Goal: Task Accomplishment & Management: Manage account settings

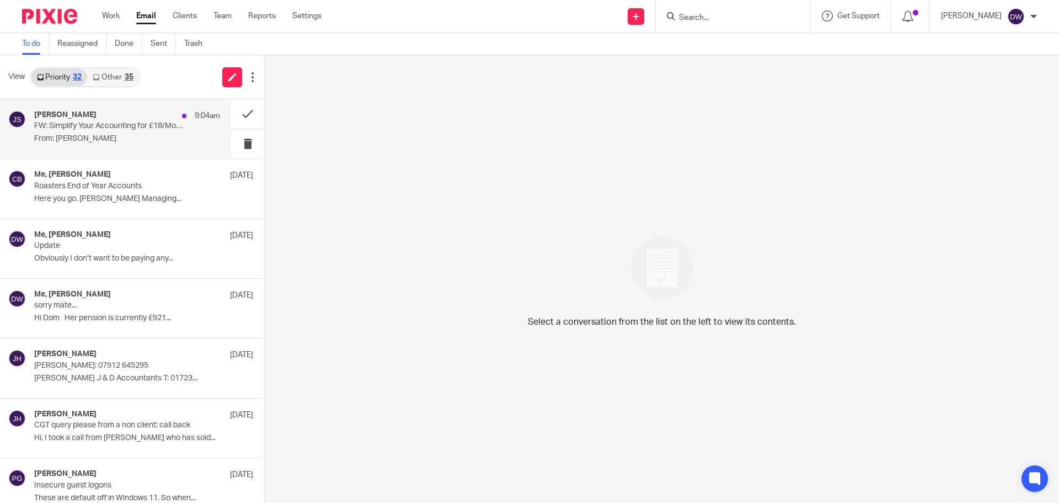
click at [108, 146] on div "John Suddaby 9:04am FW: Simplify Your Accounting for £18/Month From: Josh K..." at bounding box center [127, 128] width 186 height 37
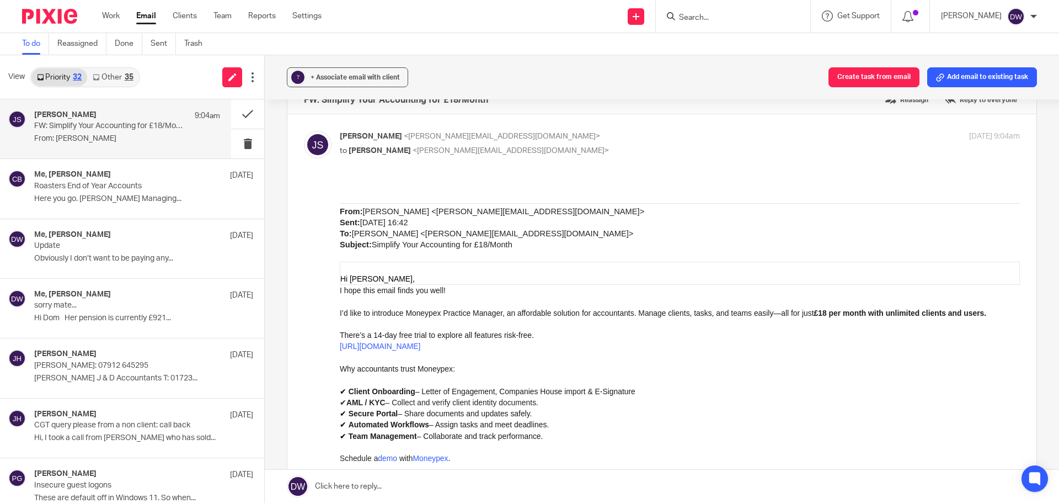
scroll to position [55, 0]
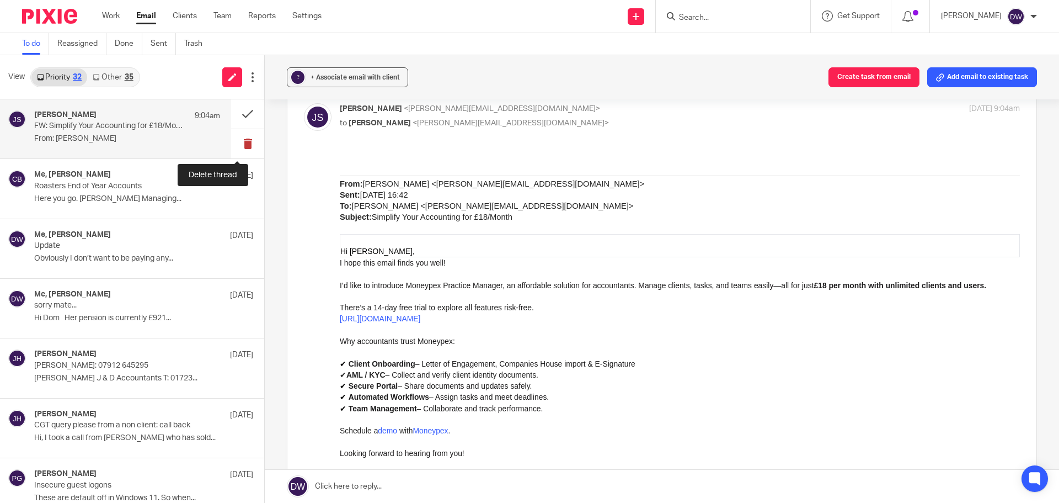
click at [233, 137] on button at bounding box center [247, 143] width 33 height 29
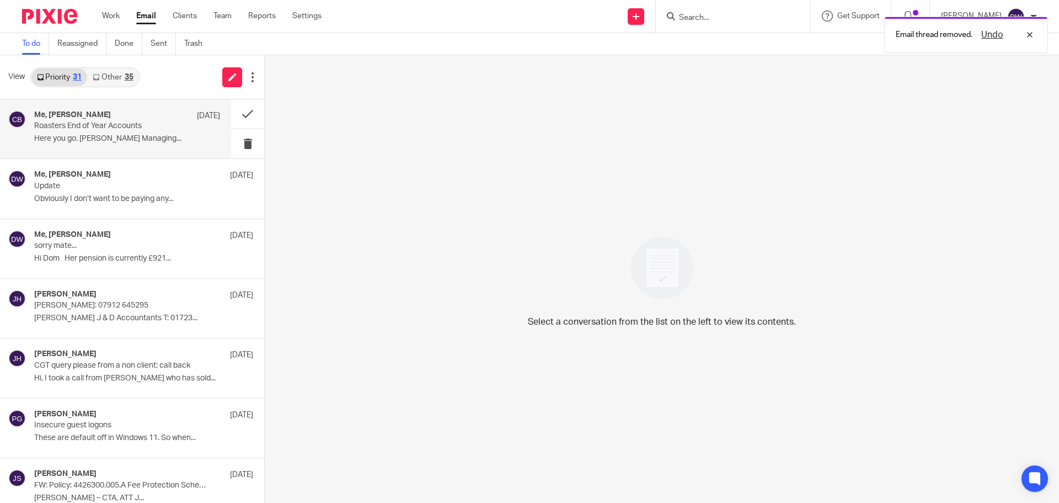
click at [143, 109] on div "Me, Christopher Brett 22 Aug Roasters End of Year Accounts Here you go. Chris B…" at bounding box center [115, 128] width 231 height 59
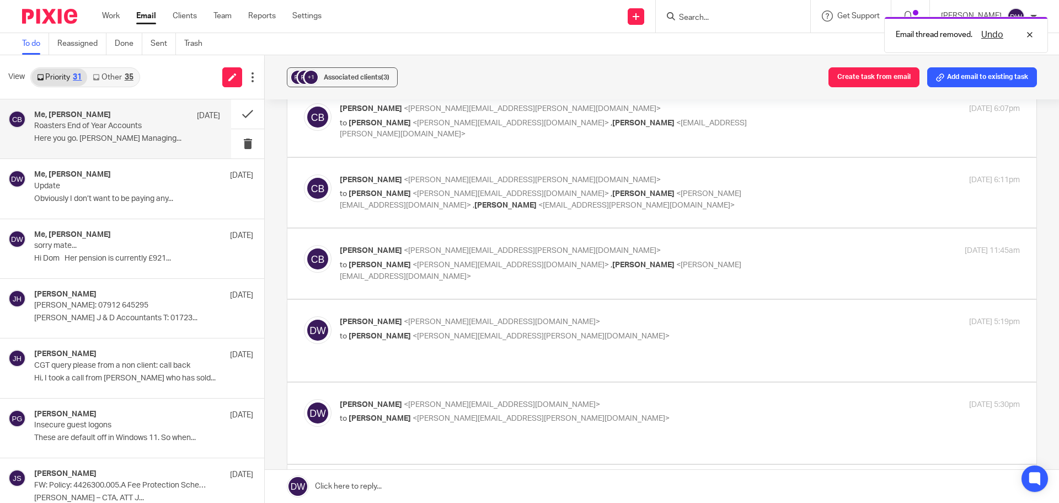
scroll to position [0, 0]
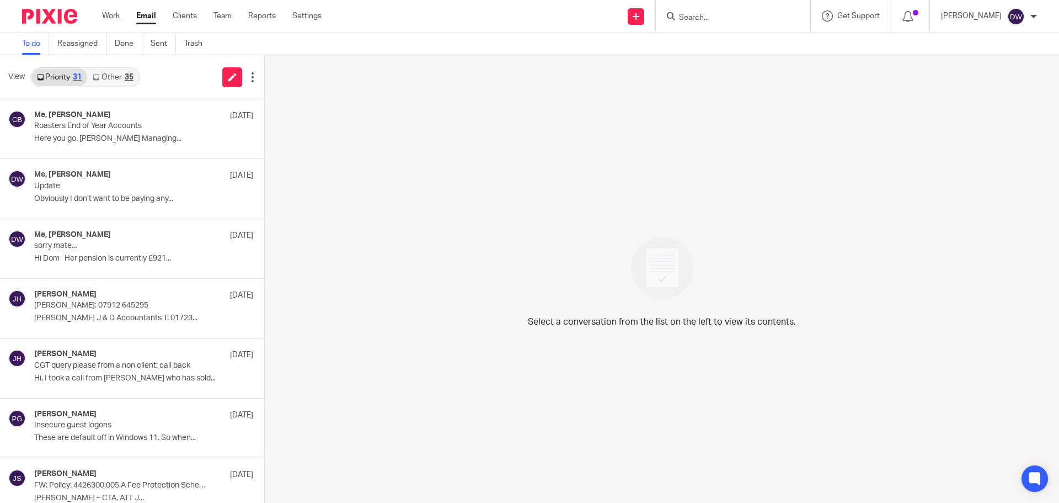
click at [122, 74] on link "Other 35" at bounding box center [112, 77] width 51 height 18
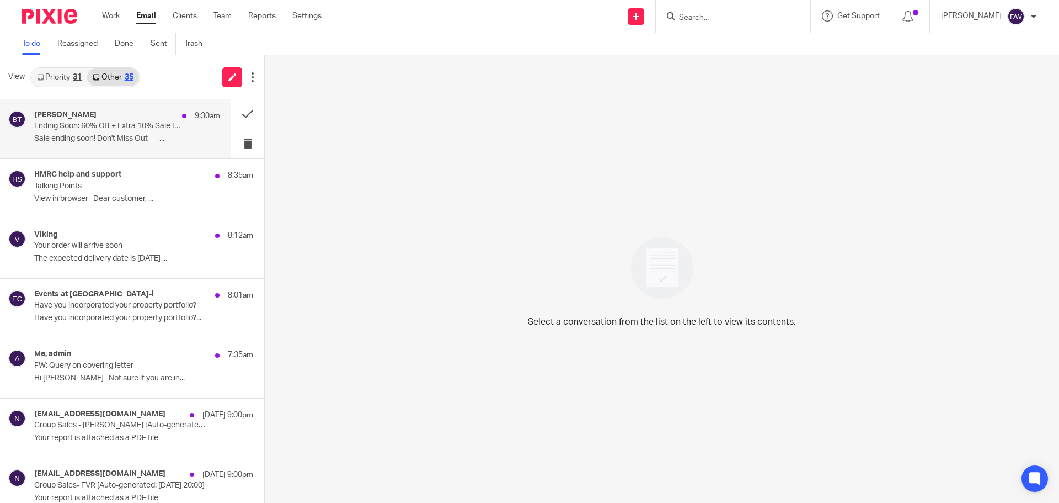
click at [98, 117] on div "Brook Taverner 9:30am" at bounding box center [127, 115] width 186 height 11
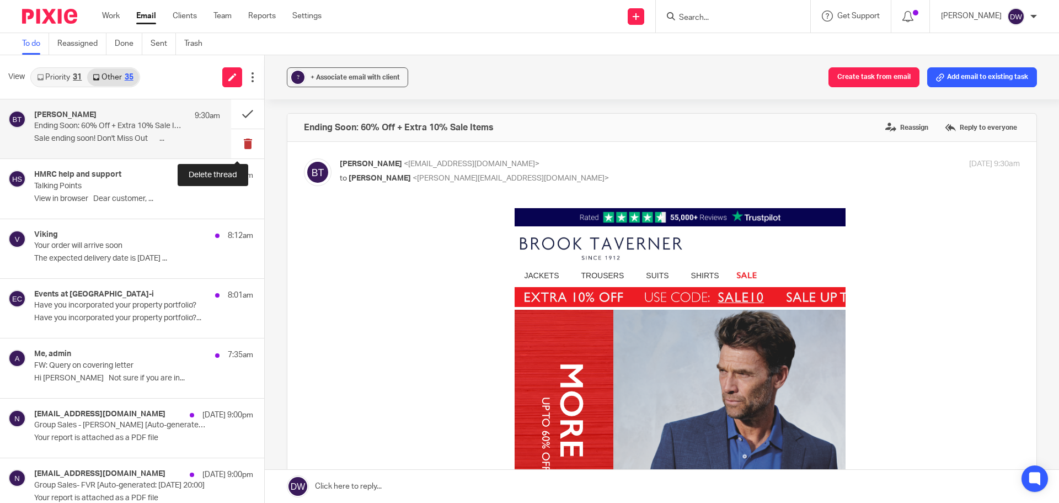
click at [234, 145] on button at bounding box center [247, 143] width 33 height 29
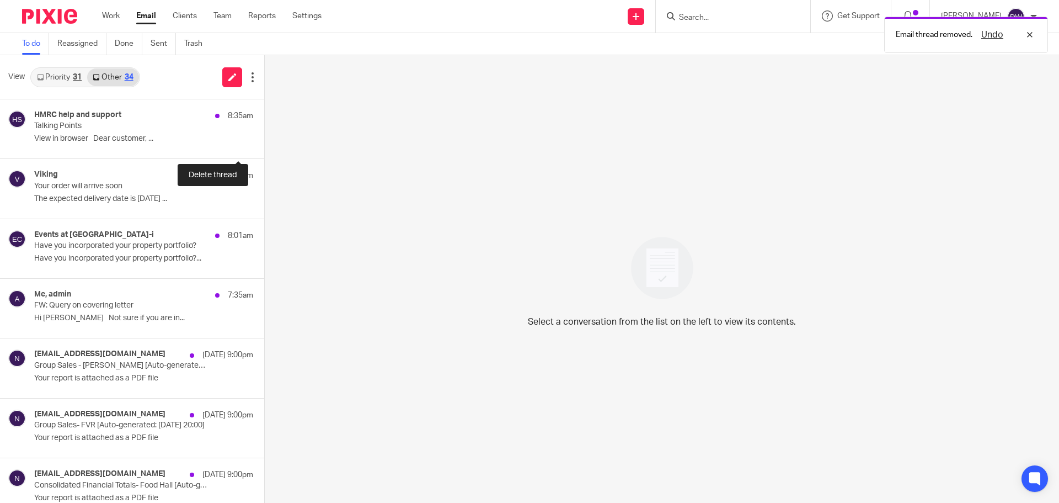
click at [264, 145] on button at bounding box center [268, 143] width 9 height 29
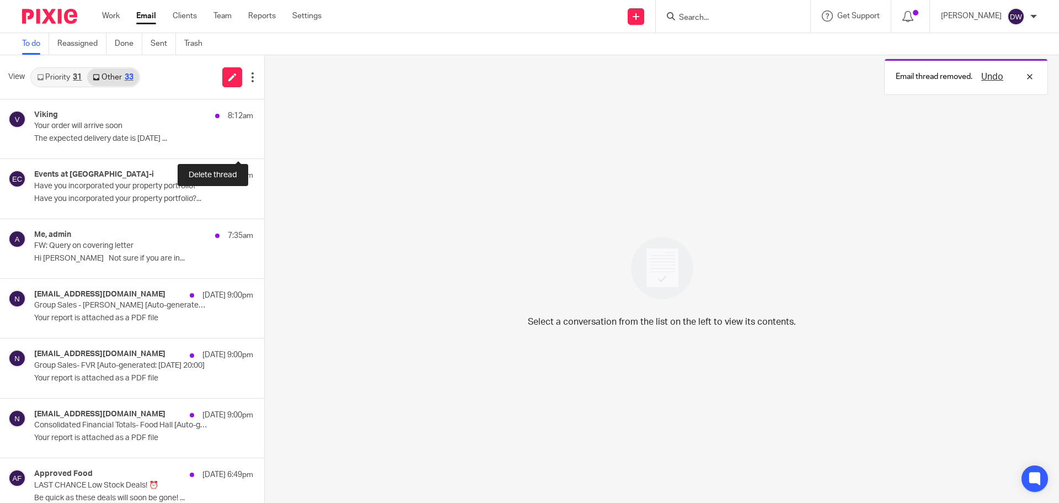
click at [264, 145] on button at bounding box center [268, 143] width 9 height 29
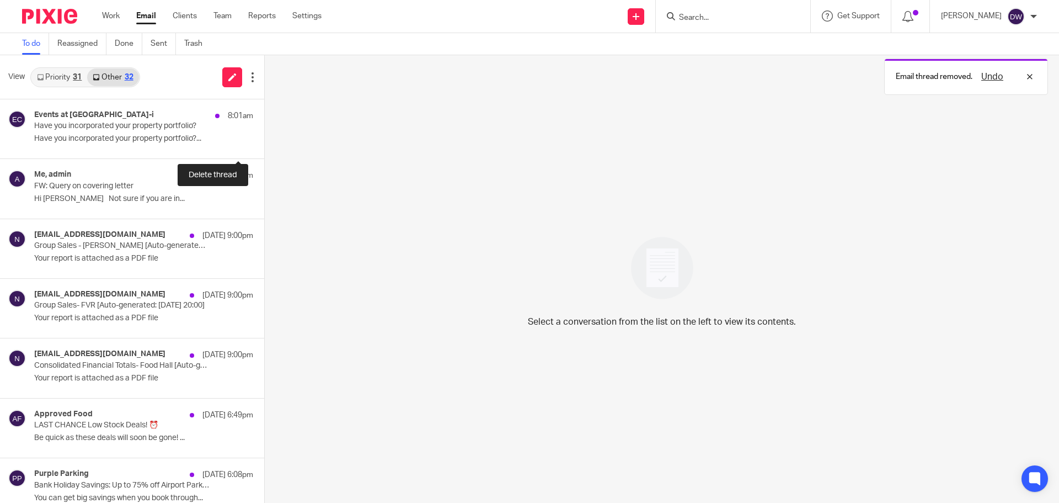
click at [264, 145] on button at bounding box center [268, 143] width 9 height 29
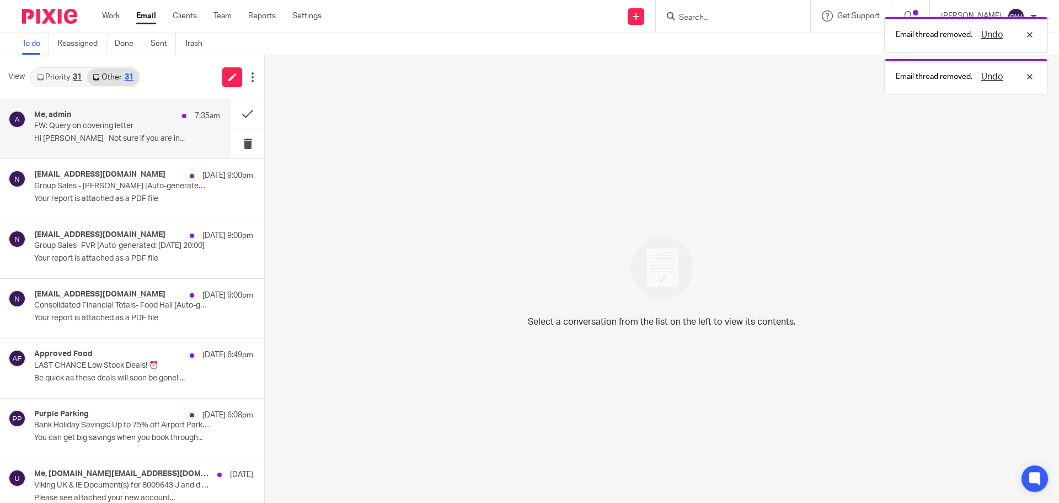
click at [124, 135] on p "Hi Dominic Not sure if you are in..." at bounding box center [127, 138] width 186 height 9
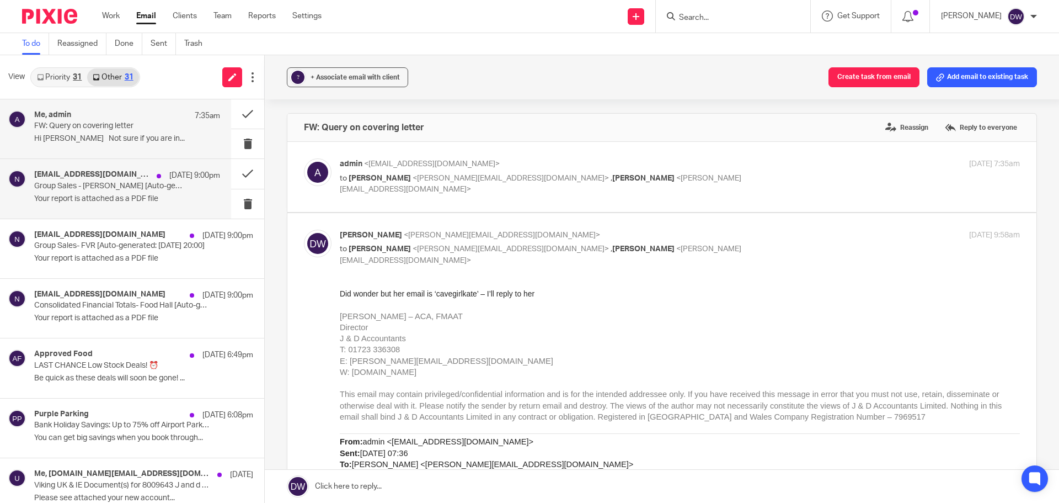
click at [165, 188] on p "Group Sales - Wilson's [Auto-generated: 25/08/2025 20:00]" at bounding box center [108, 185] width 149 height 9
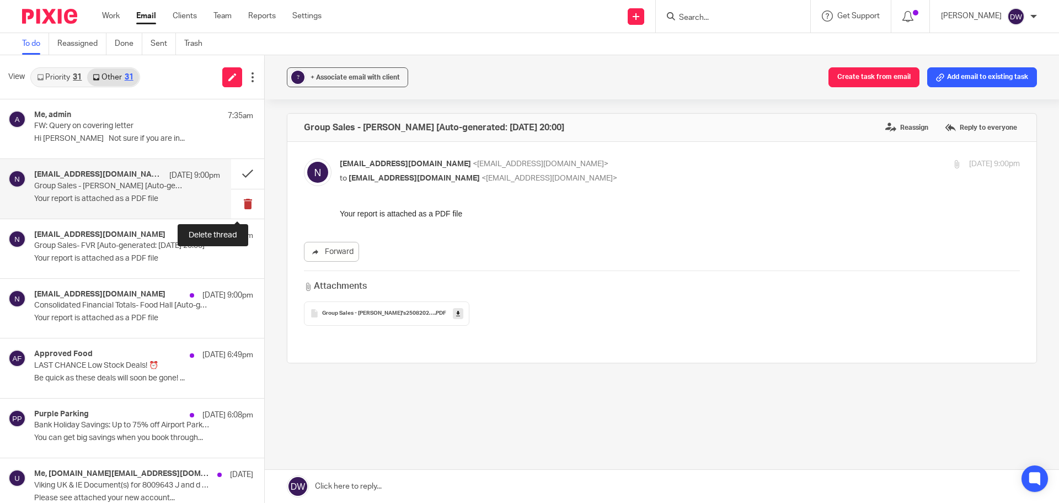
click at [232, 209] on button at bounding box center [247, 203] width 33 height 29
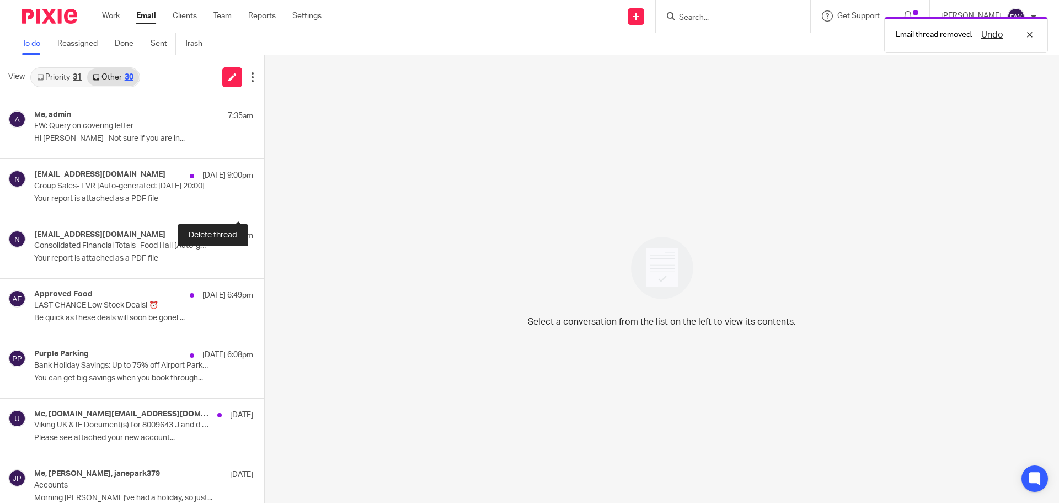
click at [264, 209] on button at bounding box center [268, 203] width 9 height 29
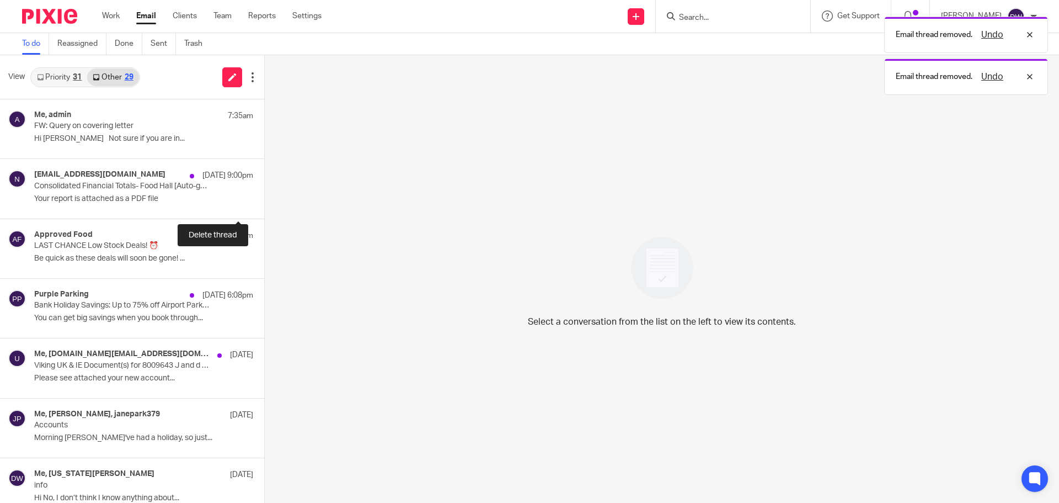
click at [264, 209] on button at bounding box center [268, 203] width 9 height 29
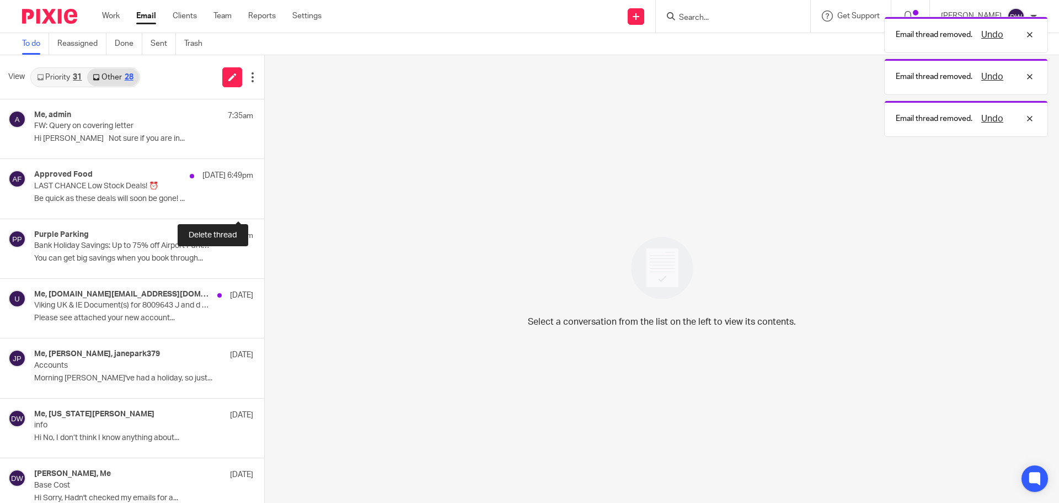
click at [264, 209] on button at bounding box center [268, 203] width 9 height 29
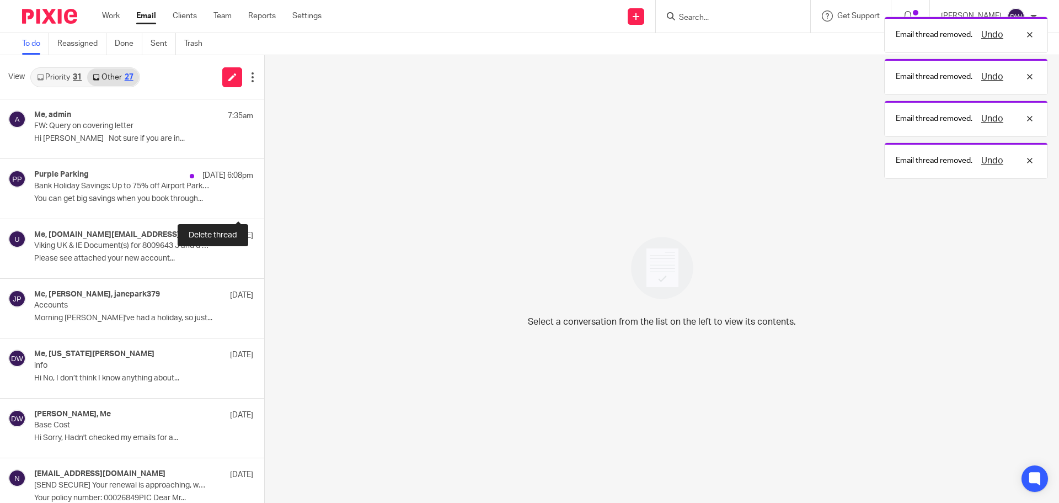
click at [264, 209] on button at bounding box center [268, 203] width 9 height 29
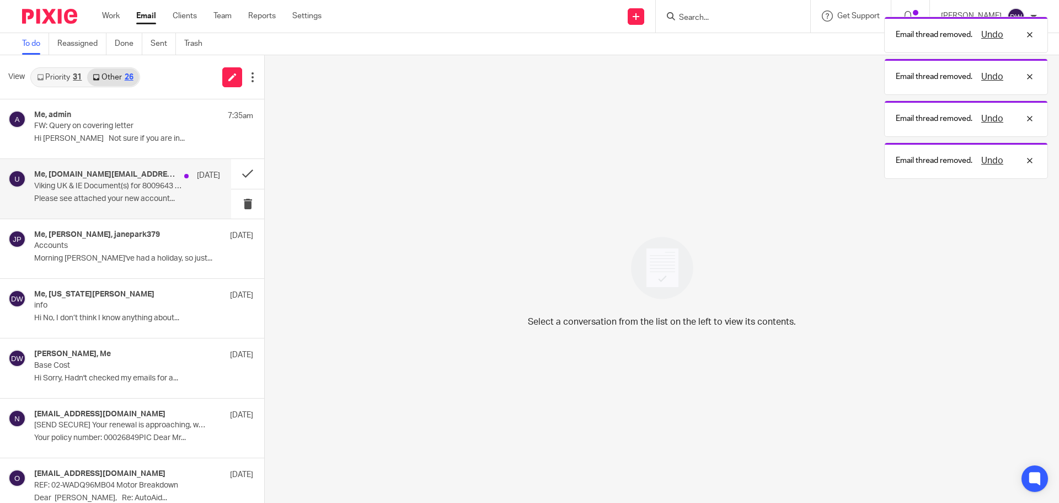
click at [136, 188] on p "Viking UK & IE Document(s) for 8009643 J and d accountants" at bounding box center [108, 185] width 149 height 9
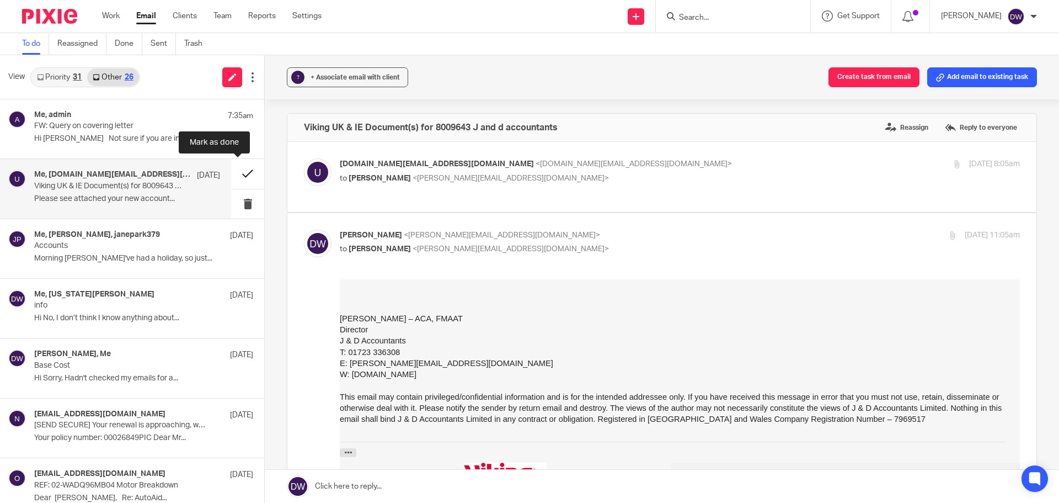
click at [244, 169] on button at bounding box center [247, 173] width 33 height 29
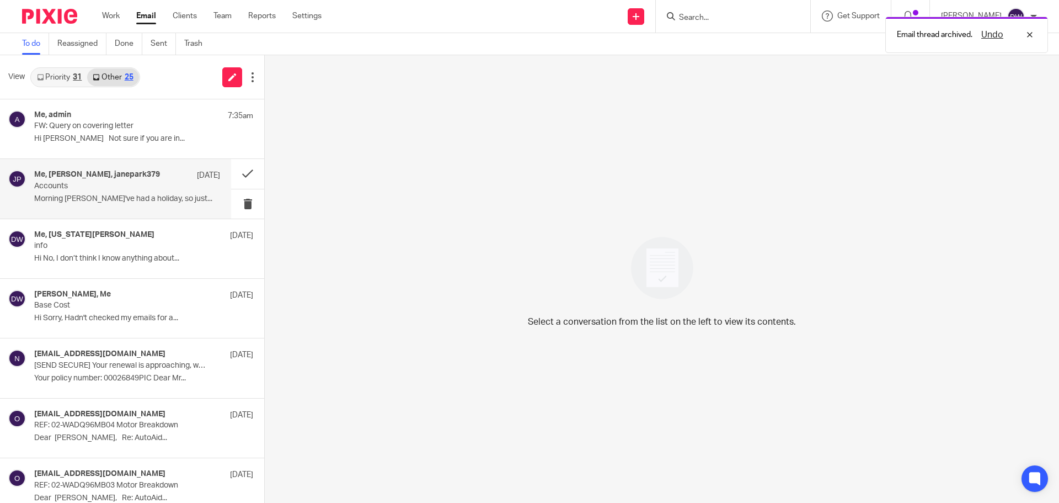
click at [141, 174] on h4 "Me, JANE PARK, janepark379" at bounding box center [97, 174] width 126 height 9
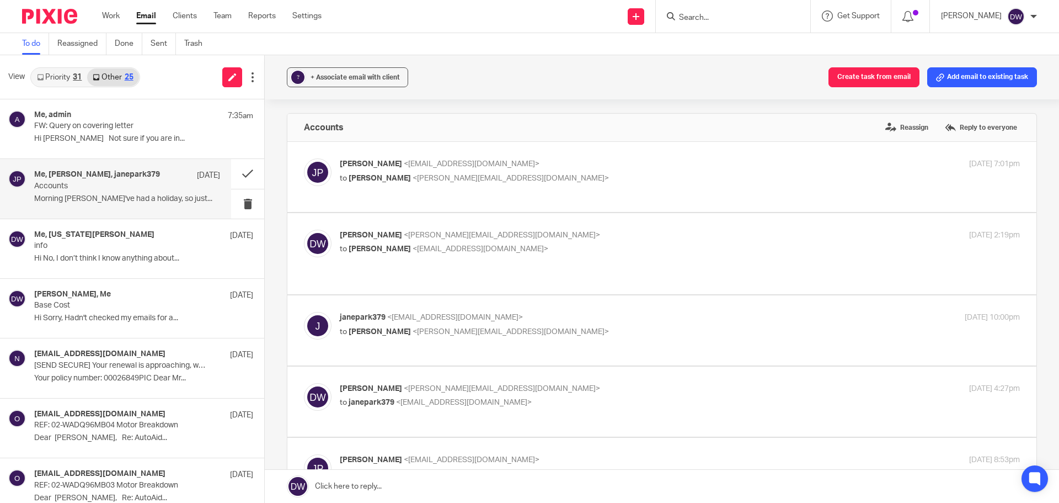
click at [56, 80] on link "Priority 31" at bounding box center [59, 77] width 56 height 18
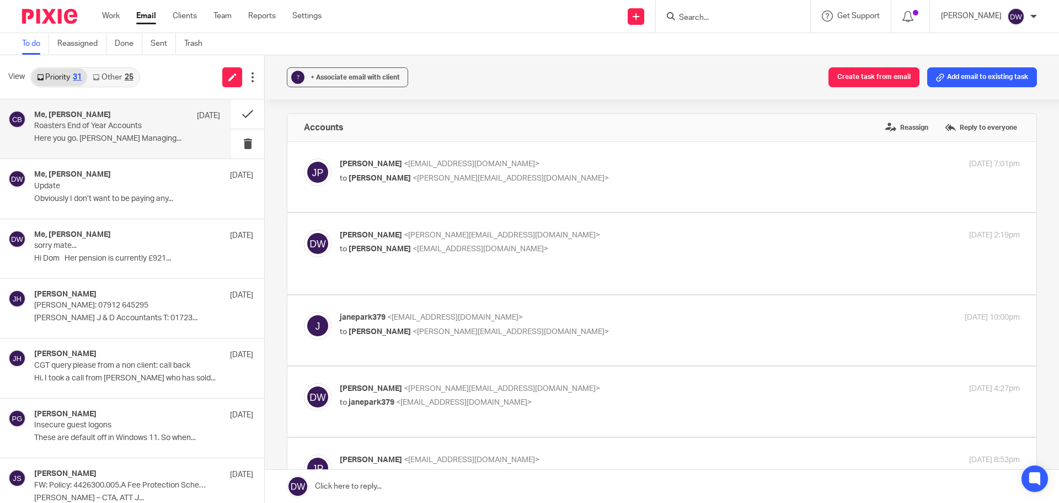
click at [155, 138] on p "Here you go. Chris Brett Managing..." at bounding box center [127, 138] width 186 height 9
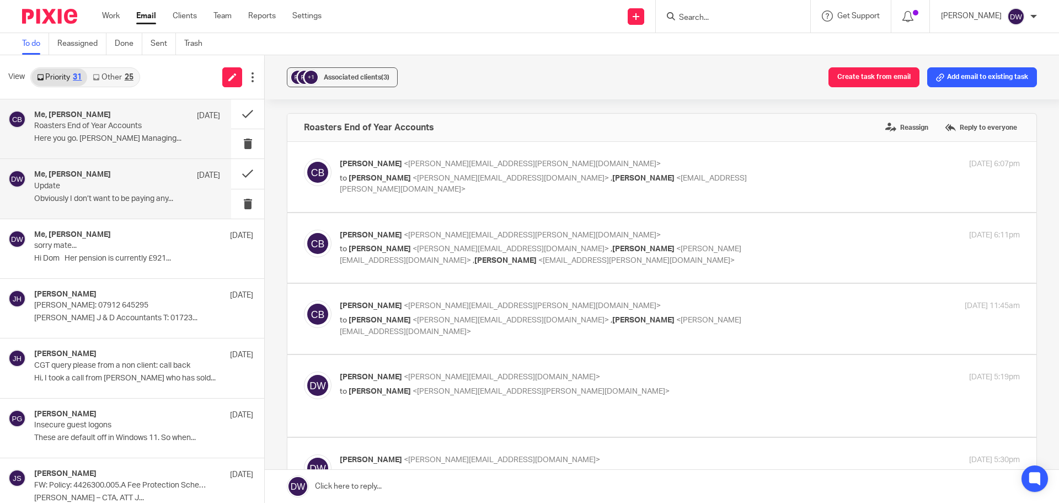
click at [139, 186] on p "Update" at bounding box center [108, 185] width 149 height 9
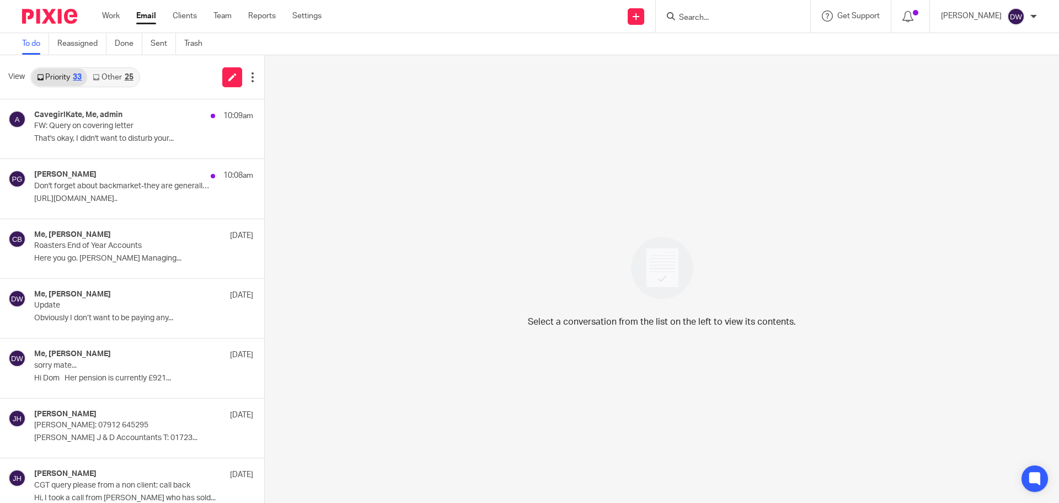
click at [732, 15] on input "Search" at bounding box center [727, 18] width 99 height 10
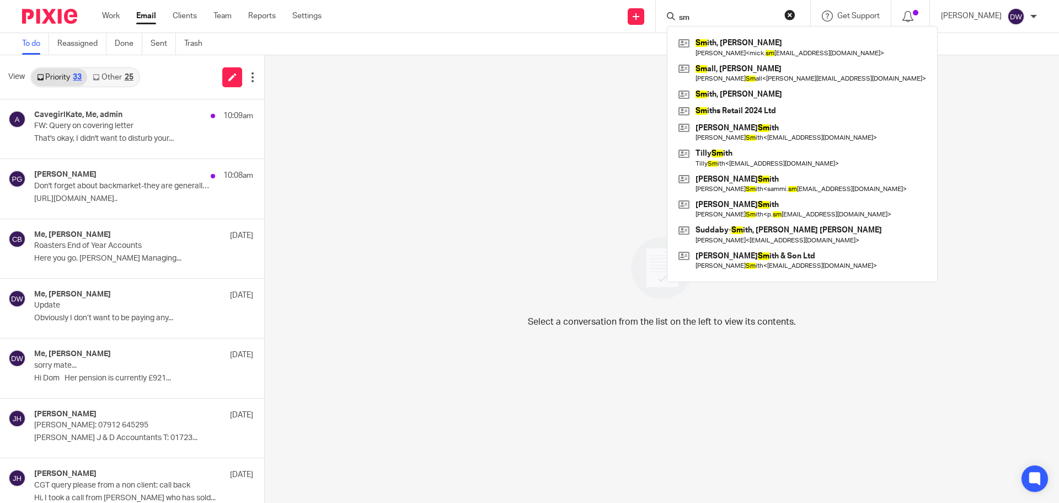
type input "s"
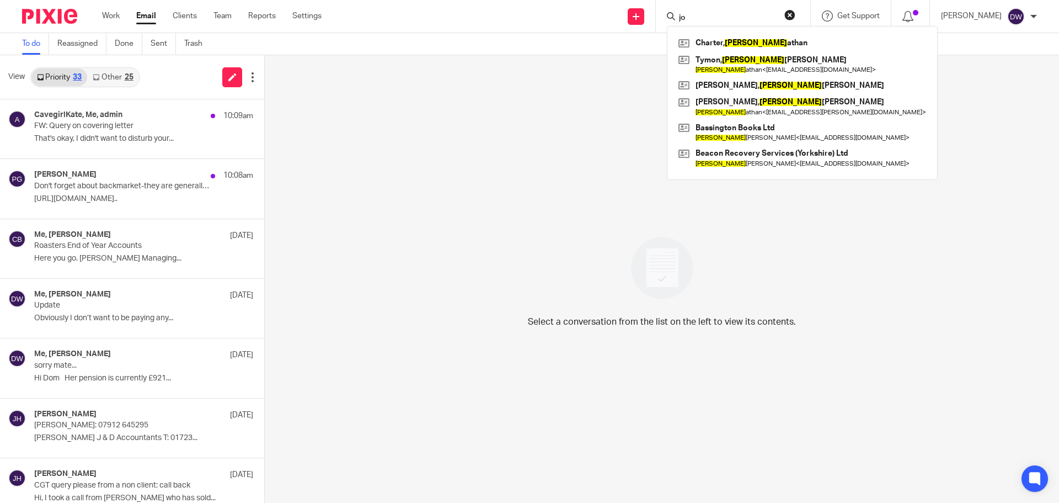
type input "j"
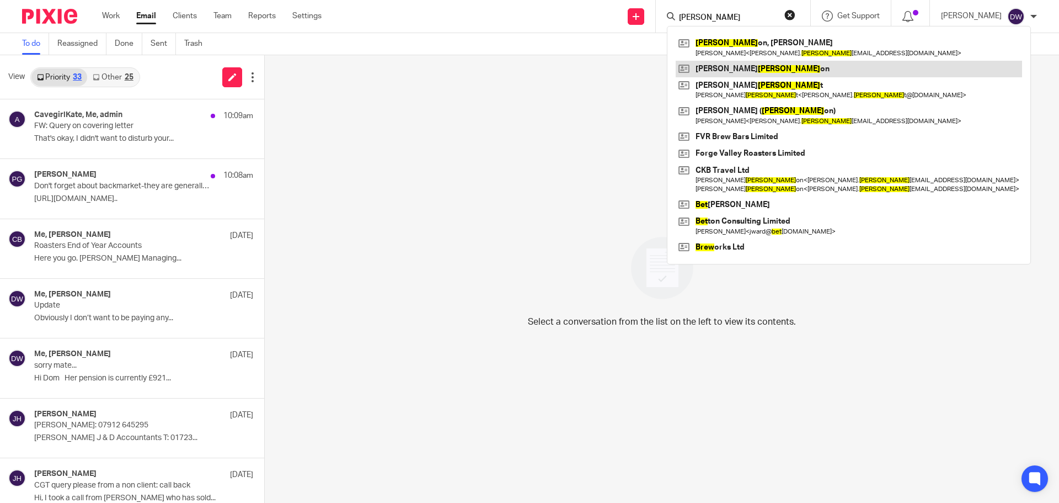
type input "bret"
click at [735, 70] on link at bounding box center [849, 69] width 346 height 17
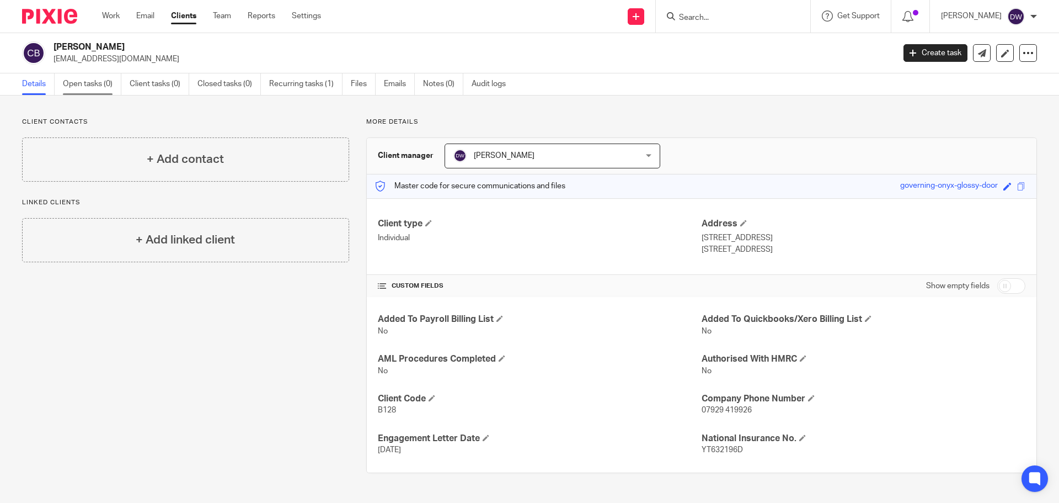
click at [68, 88] on link "Open tasks (0)" at bounding box center [92, 84] width 58 height 22
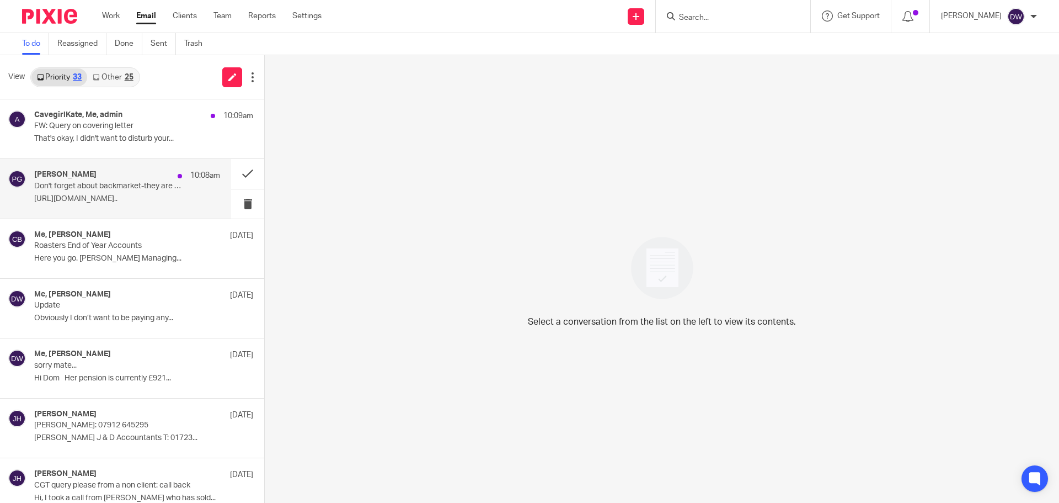
click at [116, 193] on div "Philip Green 10:08am Don't forget about backmarket-they are generally good valu…" at bounding box center [127, 188] width 186 height 37
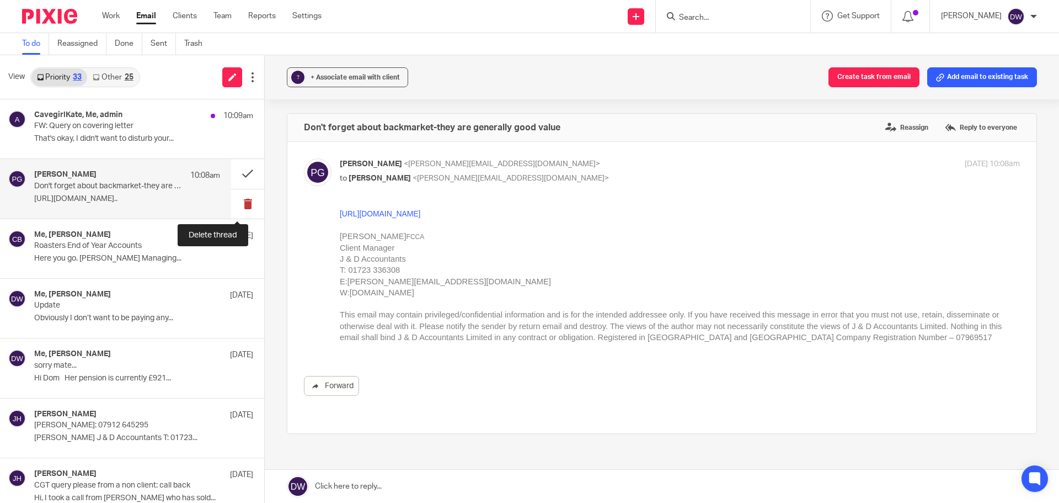
click at [234, 206] on button at bounding box center [247, 203] width 33 height 29
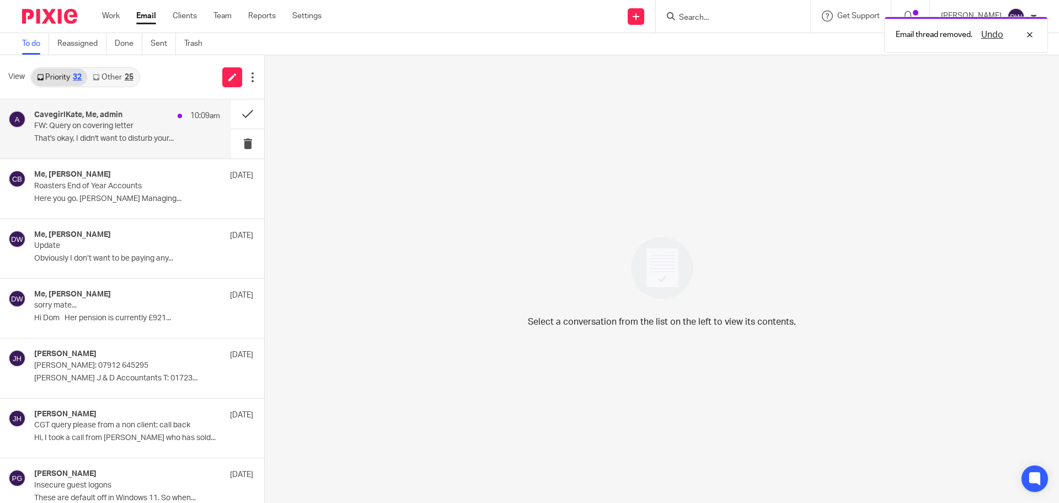
click at [118, 136] on p "That's okay, I didn't want to disturb your..." at bounding box center [127, 138] width 186 height 9
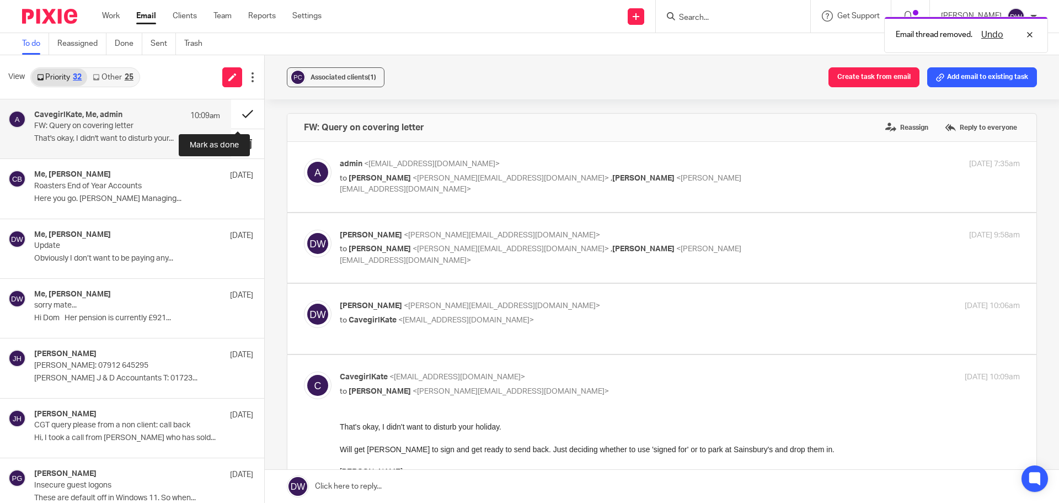
click at [231, 110] on button at bounding box center [247, 113] width 33 height 29
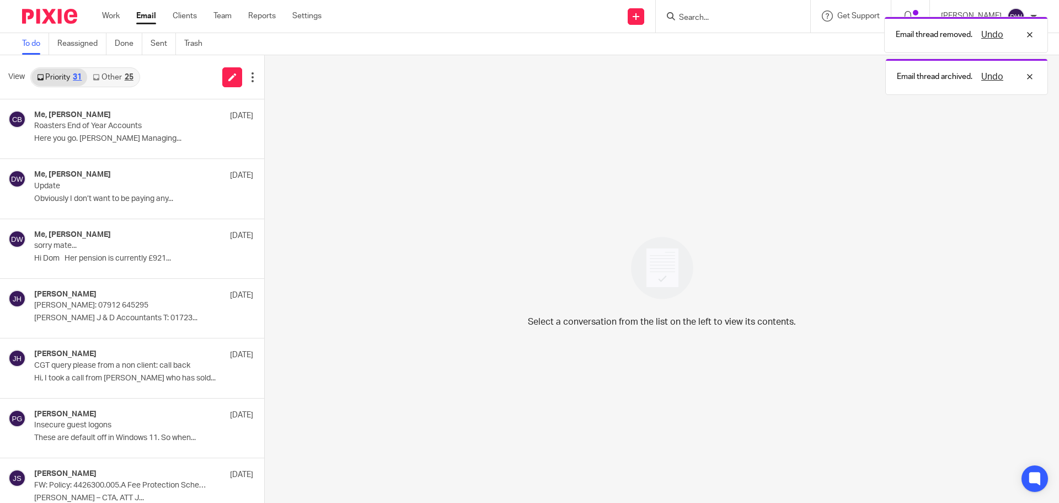
click at [111, 76] on link "Other 25" at bounding box center [112, 77] width 51 height 18
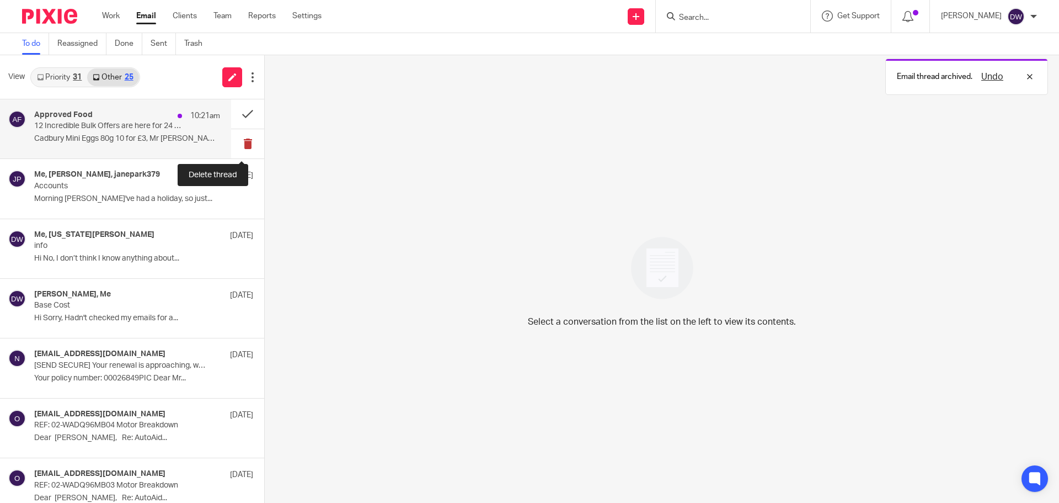
click at [242, 138] on button at bounding box center [247, 143] width 33 height 29
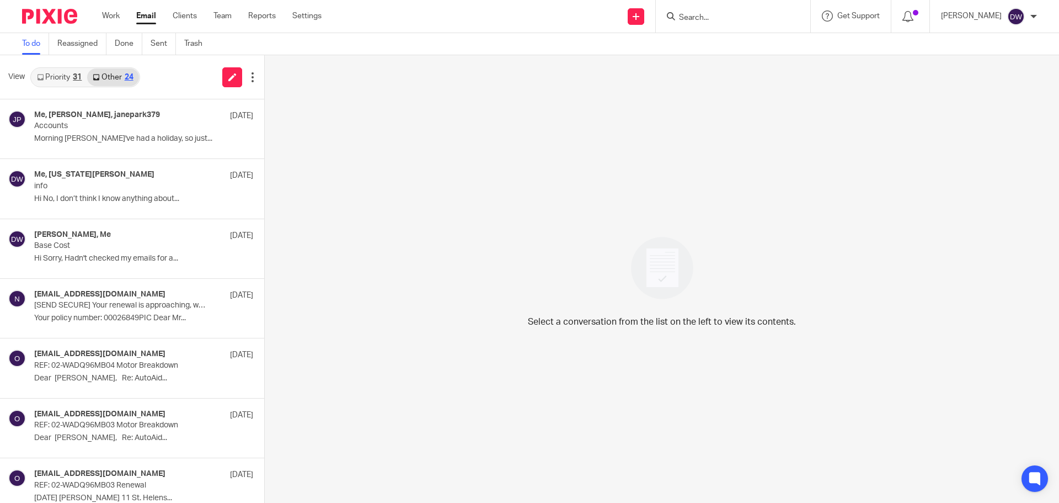
click at [122, 10] on ul "Work Email Clients Team Reports Settings" at bounding box center [220, 15] width 236 height 11
click at [117, 16] on link "Work" at bounding box center [111, 15] width 18 height 11
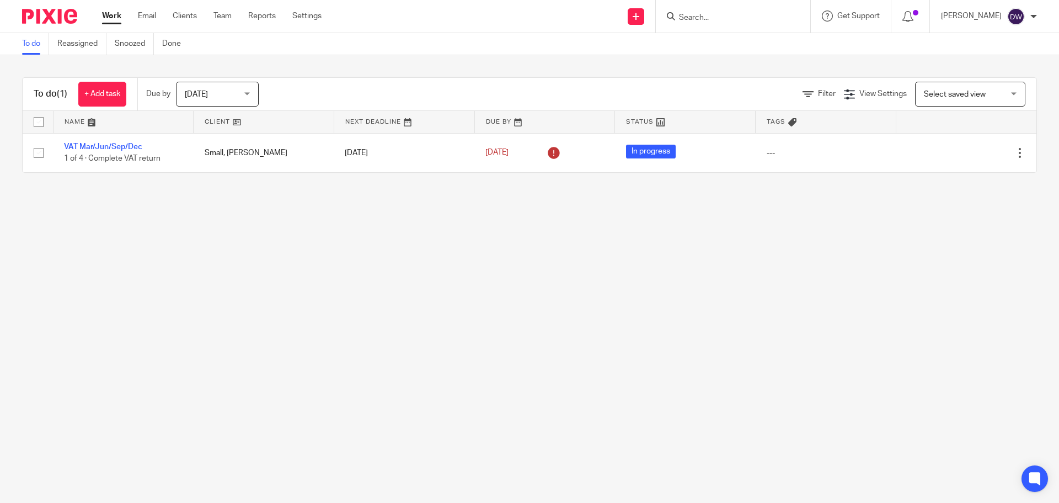
click at [243, 98] on span "Today" at bounding box center [214, 93] width 58 height 23
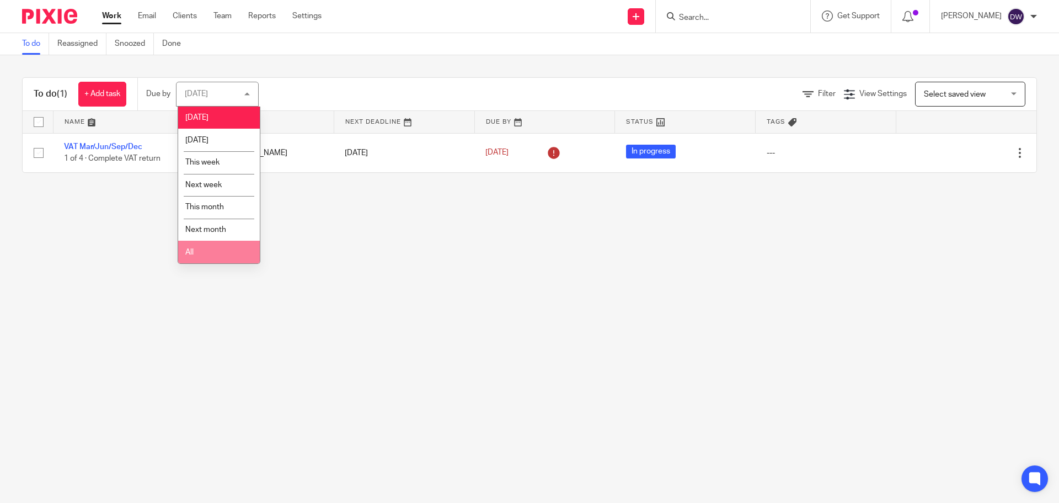
click at [206, 249] on li "All" at bounding box center [219, 252] width 82 height 23
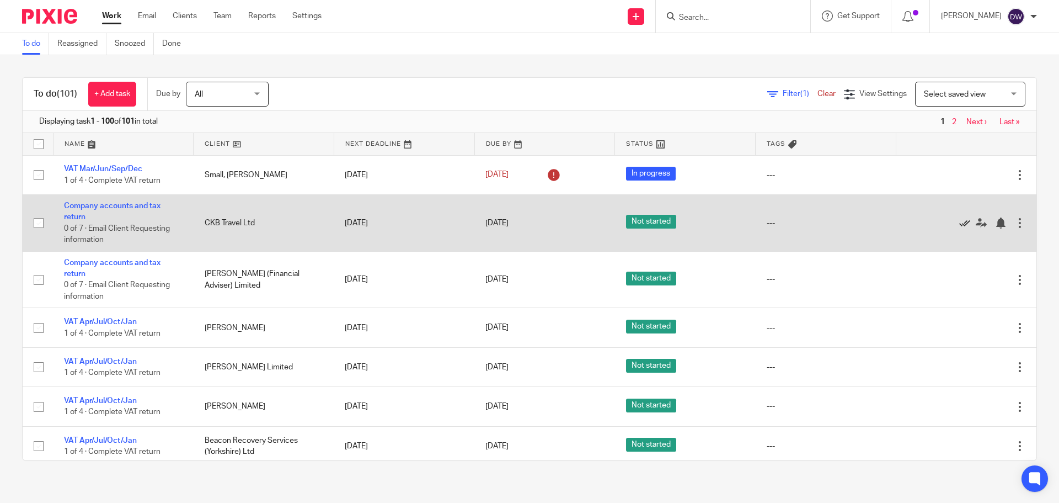
click at [959, 222] on icon at bounding box center [964, 222] width 11 height 11
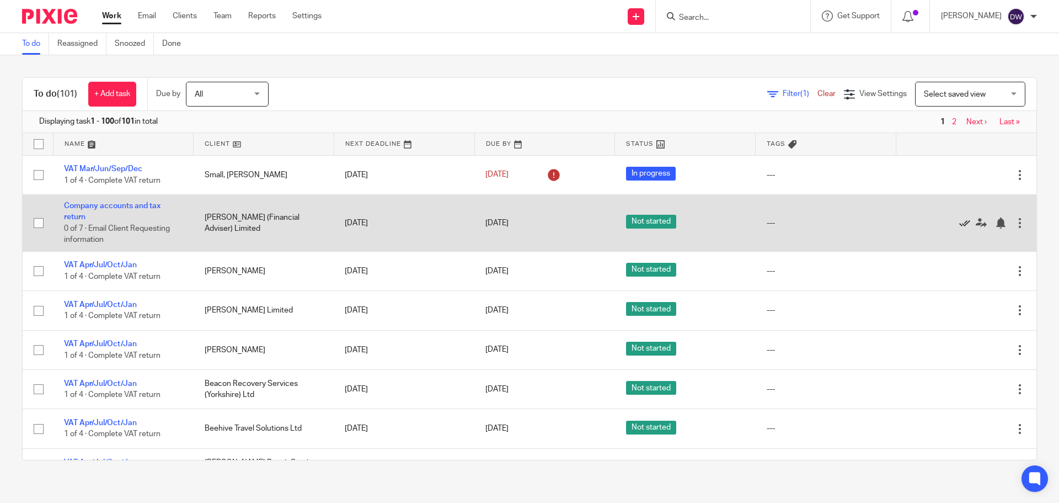
click at [959, 220] on icon at bounding box center [964, 222] width 11 height 11
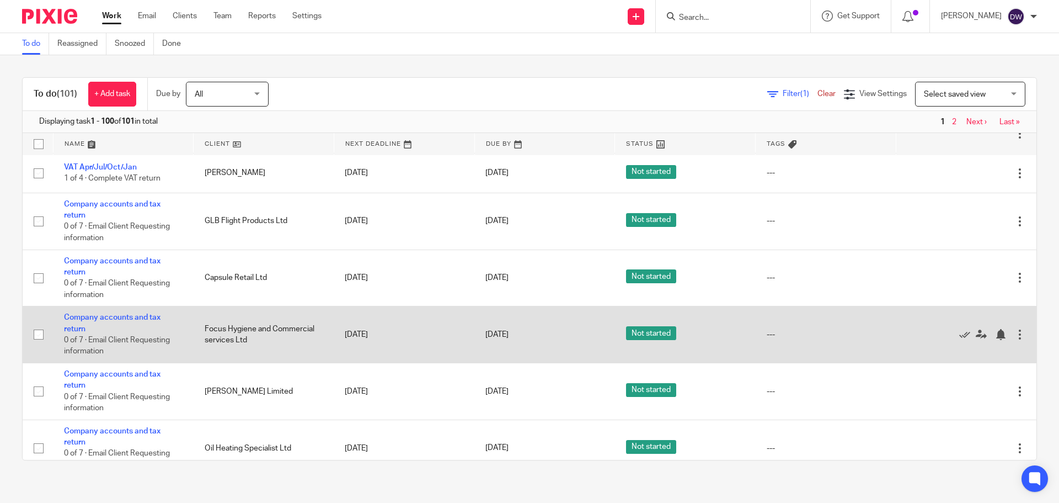
scroll to position [386, 0]
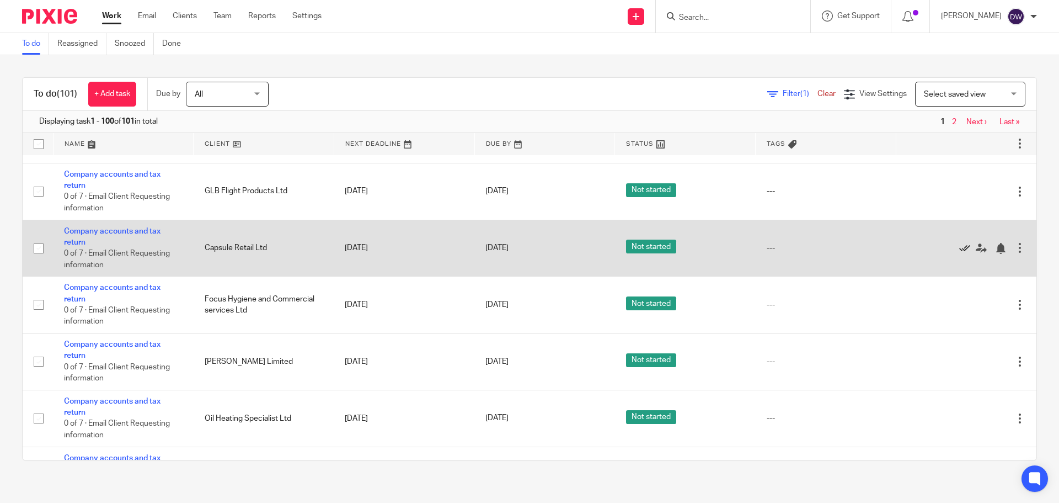
click at [959, 248] on icon at bounding box center [964, 248] width 11 height 11
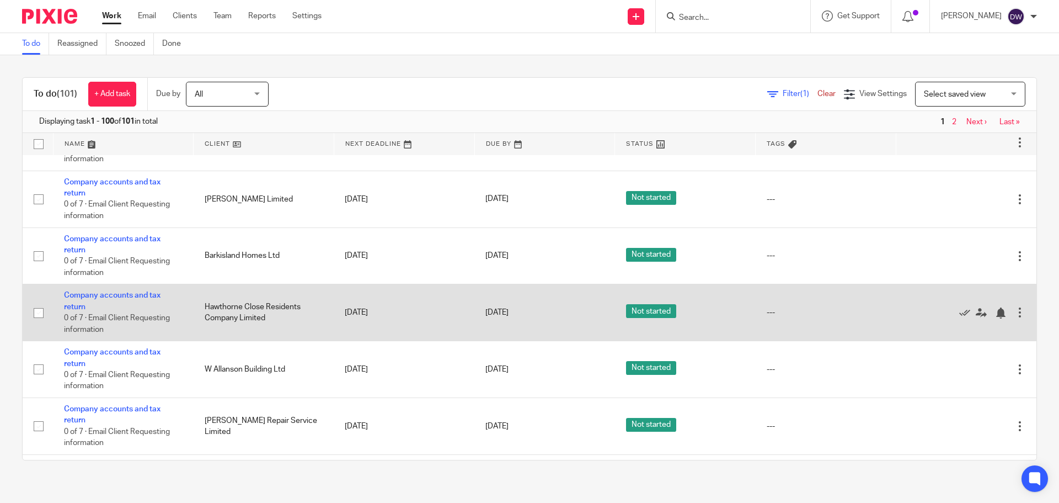
scroll to position [607, 0]
click at [370, 317] on td "29 Dec 2025" at bounding box center [404, 310] width 141 height 57
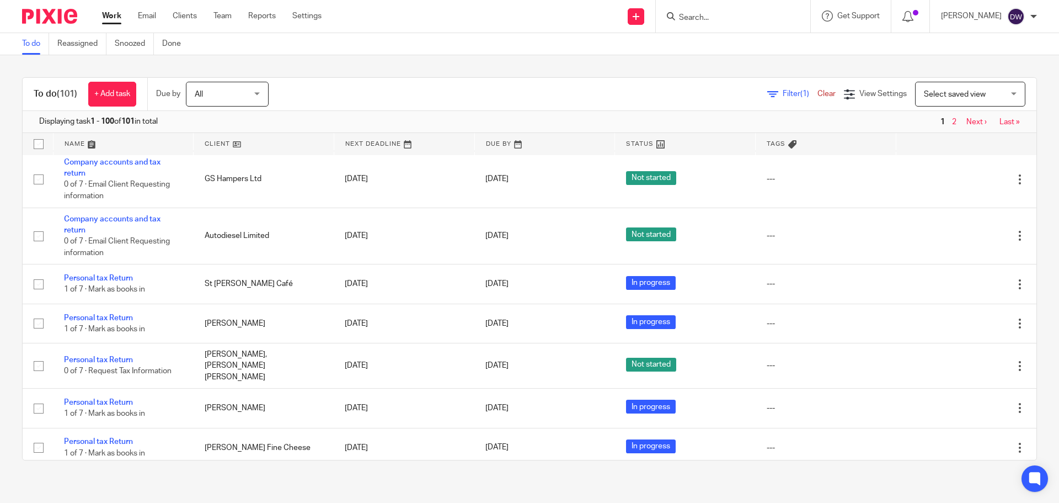
scroll to position [938, 0]
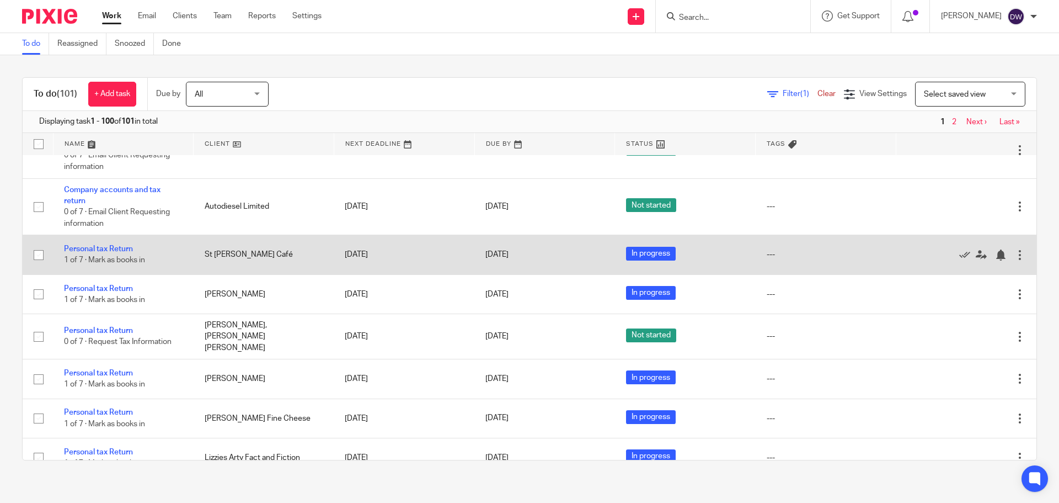
drag, startPoint x: 55, startPoint y: 245, endPoint x: 200, endPoint y: 260, distance: 145.8
click at [200, 260] on tr "Personal tax Return 1 of 7 · Mark as books in St Nicholas Café 31 Jan 2026 31 J…" at bounding box center [530, 254] width 1014 height 39
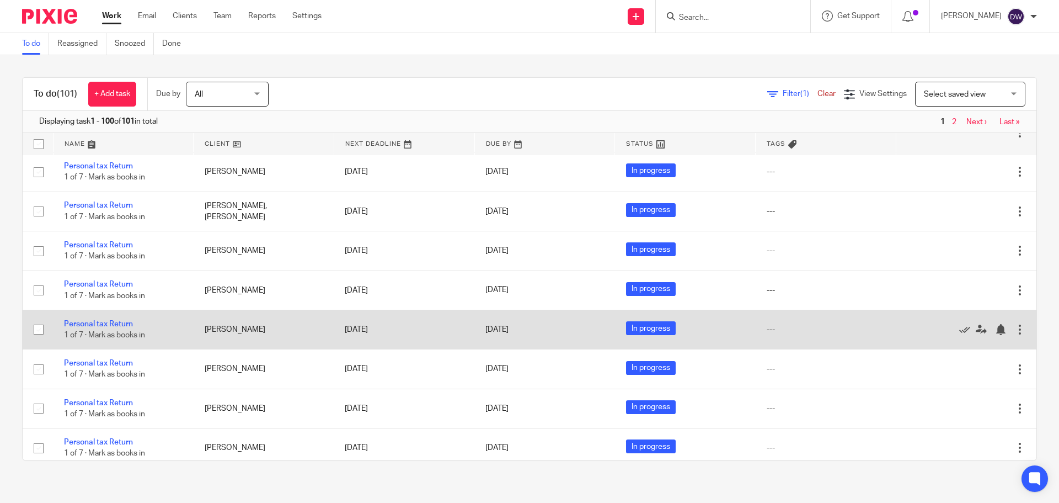
scroll to position [2593, 0]
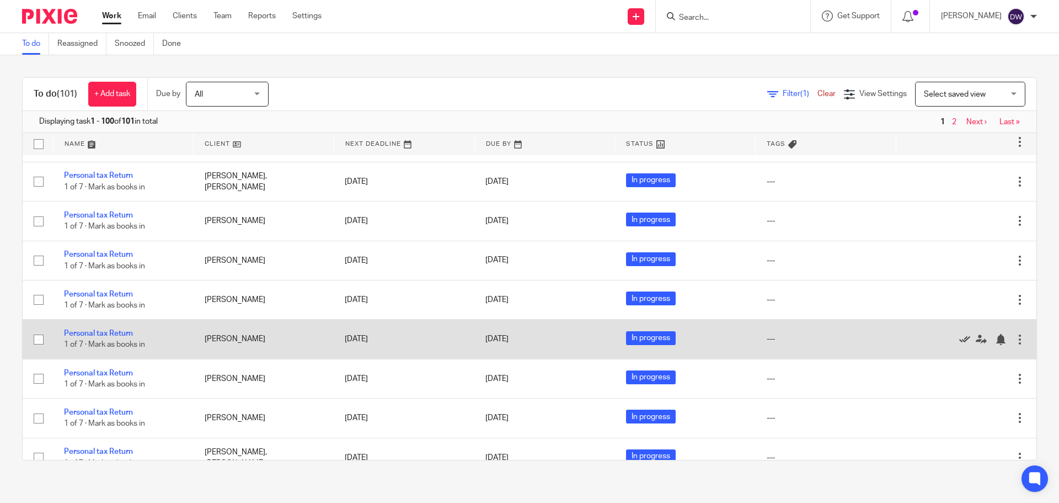
click at [959, 335] on icon at bounding box center [964, 339] width 11 height 11
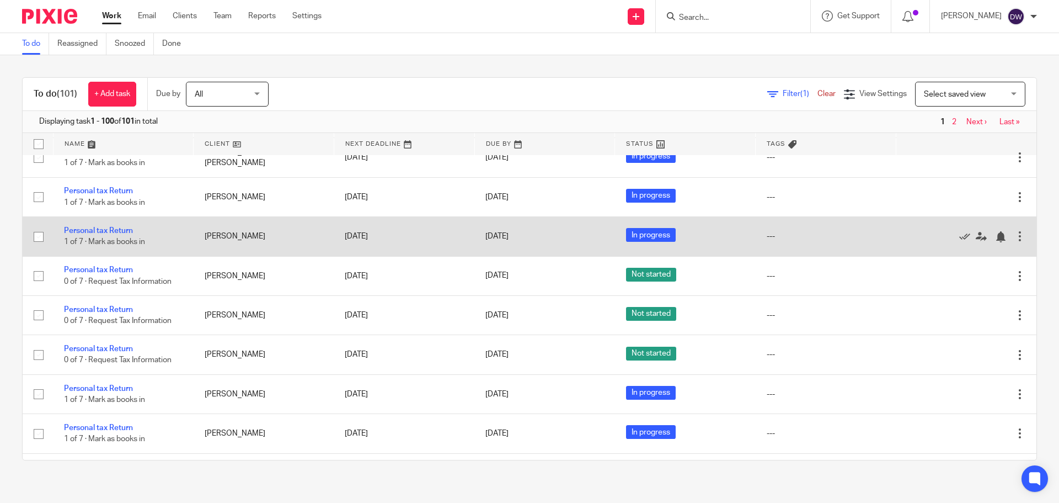
scroll to position [2868, 0]
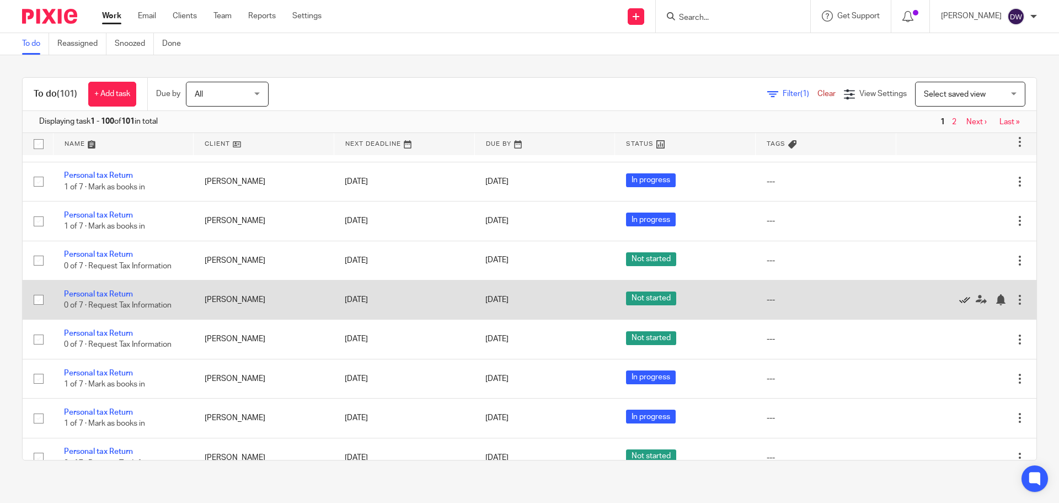
click at [959, 294] on icon at bounding box center [964, 299] width 11 height 11
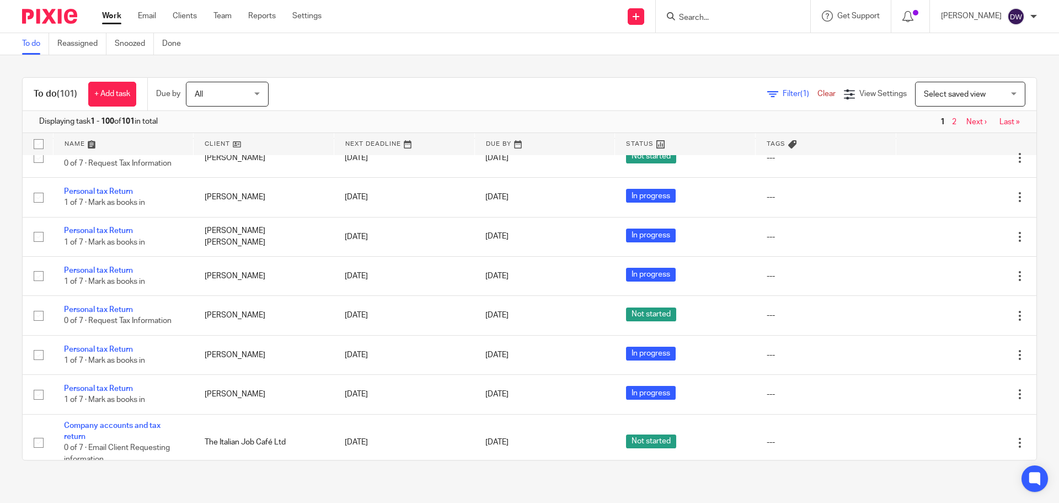
scroll to position [3669, 0]
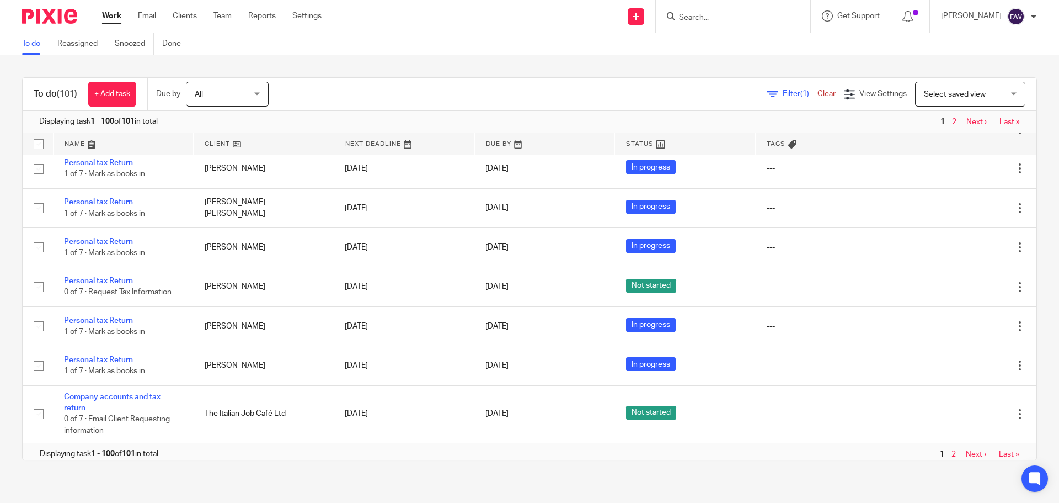
click at [966, 450] on link "Next ›" at bounding box center [976, 454] width 20 height 8
